Goal: Transaction & Acquisition: Obtain resource

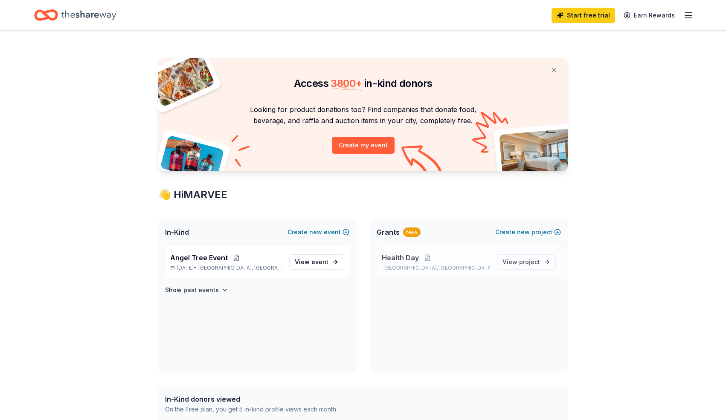
click at [405, 260] on span "Health Day" at bounding box center [400, 258] width 37 height 10
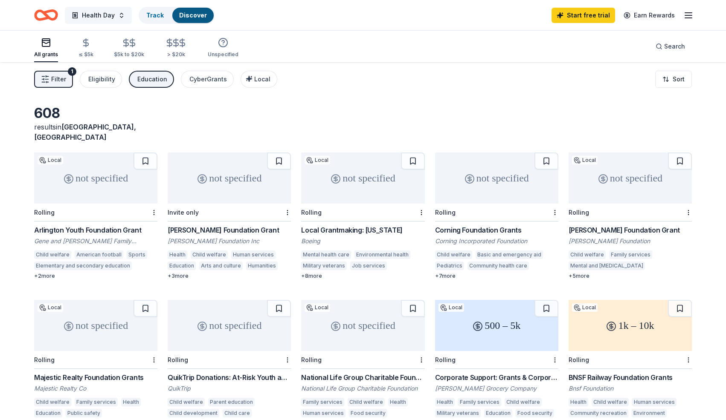
click at [119, 16] on button "Health Day" at bounding box center [98, 15] width 67 height 17
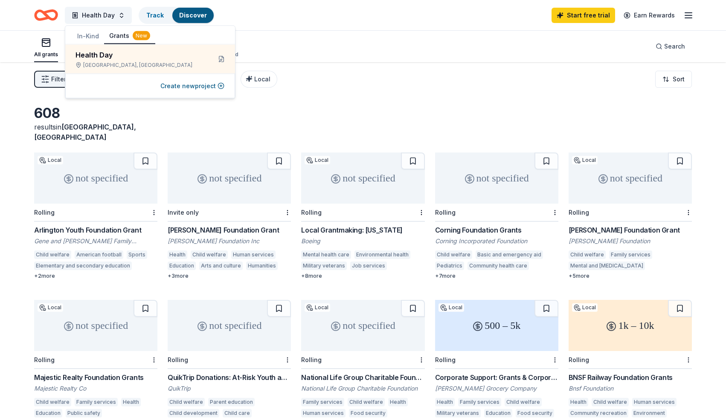
click at [47, 46] on icon "button" at bounding box center [46, 43] width 10 height 10
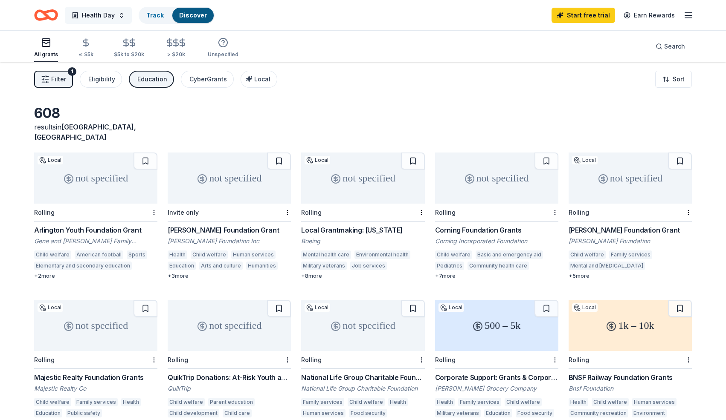
click at [121, 13] on button "Health Day" at bounding box center [98, 15] width 67 height 17
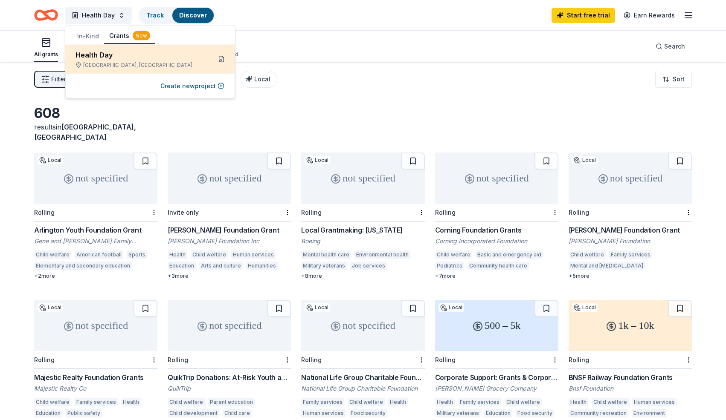
click at [221, 60] on button at bounding box center [221, 59] width 14 height 14
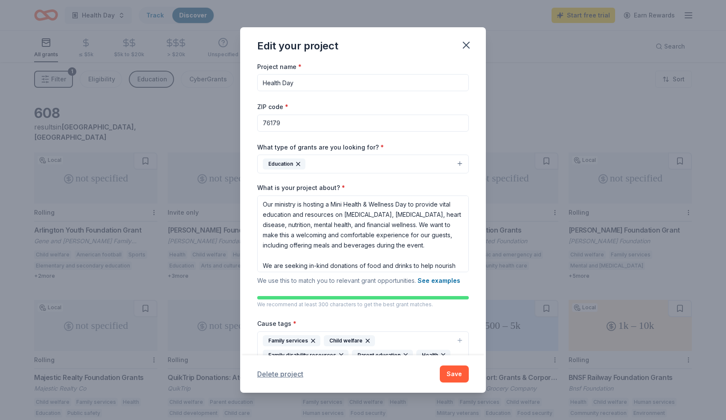
click at [273, 373] on button "Delete project" at bounding box center [280, 374] width 46 height 10
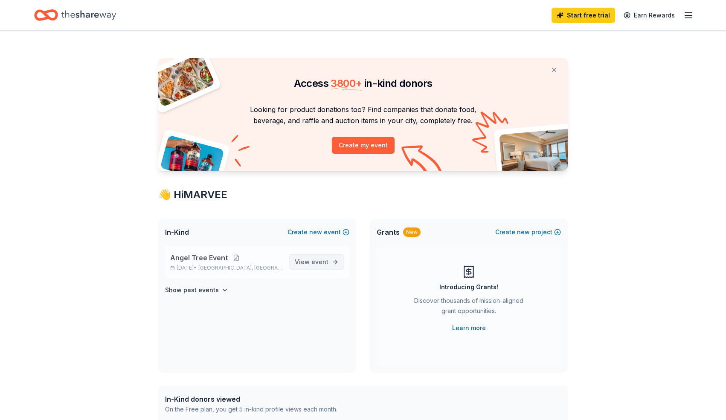
click at [304, 259] on span "View event" at bounding box center [312, 262] width 34 height 10
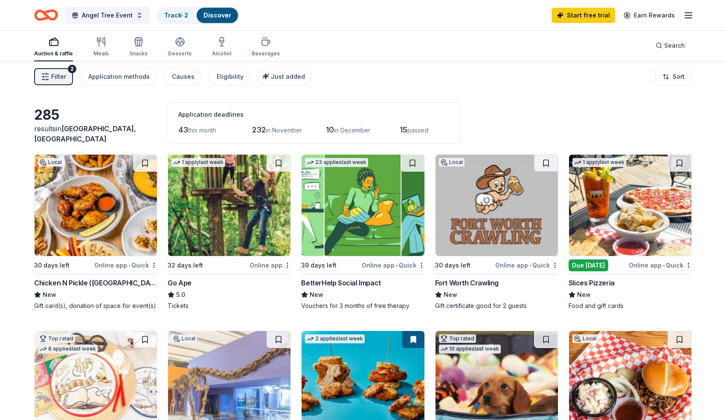
scroll to position [3, 0]
click at [640, 222] on img at bounding box center [630, 204] width 122 height 101
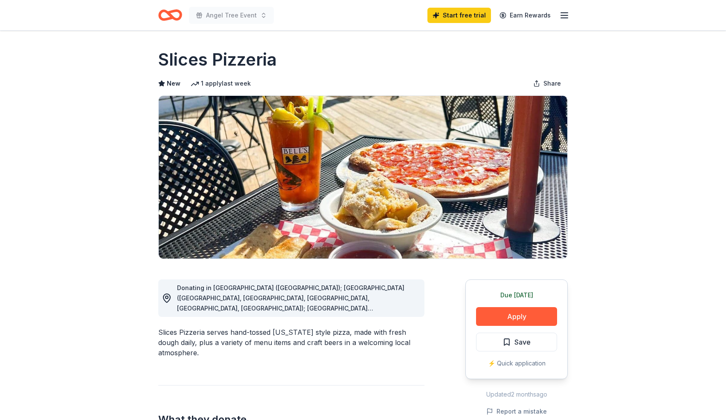
click at [399, 307] on div "Donating in [GEOGRAPHIC_DATA] ([GEOGRAPHIC_DATA]); [GEOGRAPHIC_DATA] ([GEOGRAPH…" at bounding box center [297, 298] width 240 height 31
click at [384, 306] on span "Donating in [GEOGRAPHIC_DATA] ([GEOGRAPHIC_DATA]); [GEOGRAPHIC_DATA] ([GEOGRAPH…" at bounding box center [290, 369] width 227 height 171
click at [383, 308] on span "Donating in [GEOGRAPHIC_DATA] ([GEOGRAPHIC_DATA]); [GEOGRAPHIC_DATA] ([GEOGRAPH…" at bounding box center [290, 369] width 227 height 171
click at [504, 319] on button "Apply" at bounding box center [516, 316] width 81 height 19
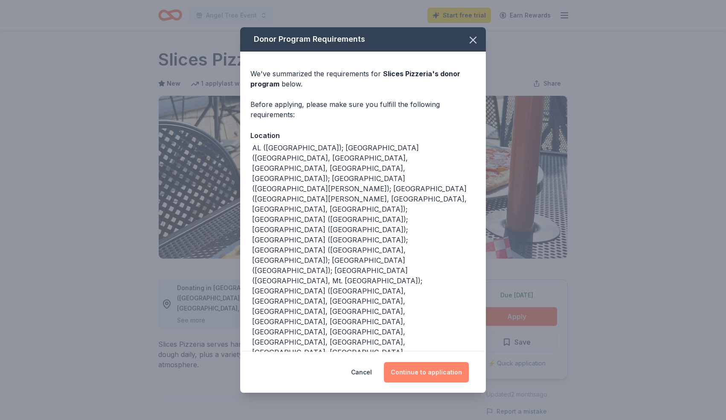
click at [428, 377] on button "Continue to application" at bounding box center [426, 372] width 85 height 20
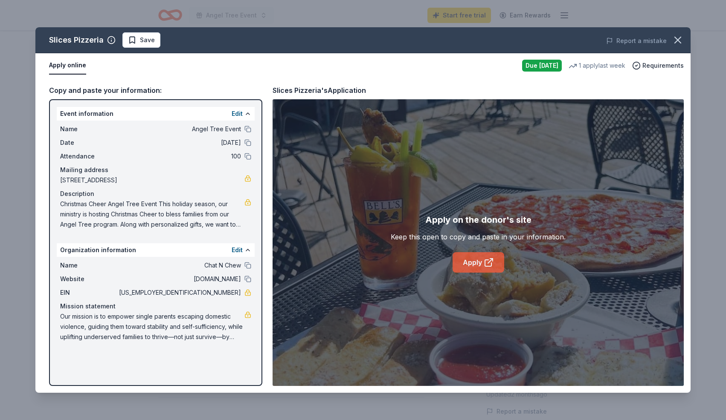
click at [493, 260] on icon at bounding box center [488, 263] width 10 height 10
